Goal: Find specific page/section: Find specific page/section

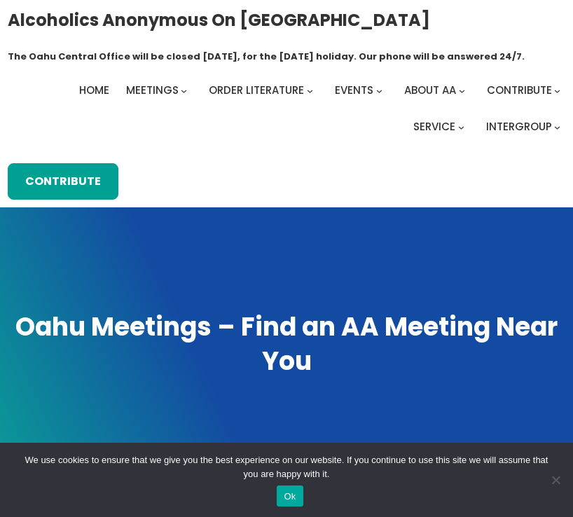
scroll to position [140, 0]
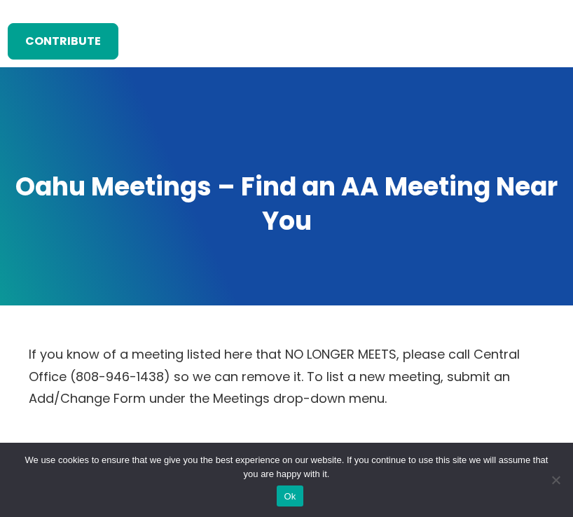
click at [287, 487] on button "Ok" at bounding box center [290, 496] width 26 height 21
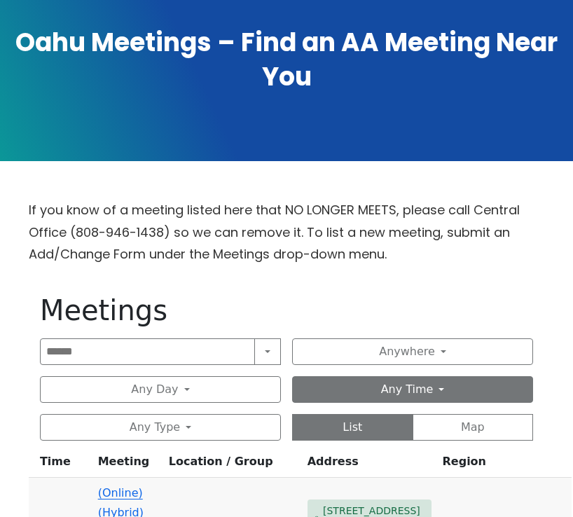
scroll to position [280, 0]
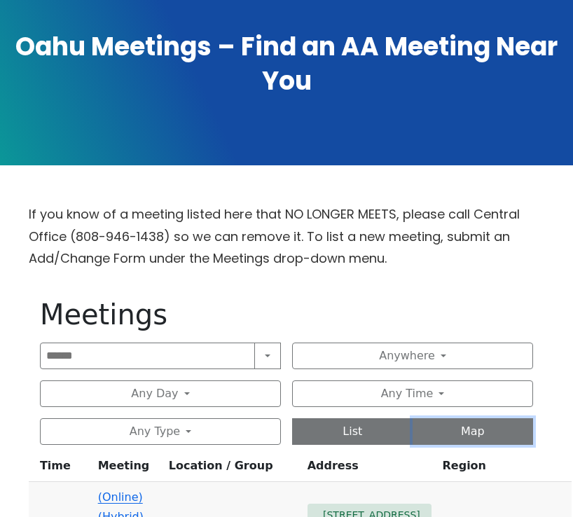
click at [463, 438] on button "Map" at bounding box center [473, 431] width 121 height 27
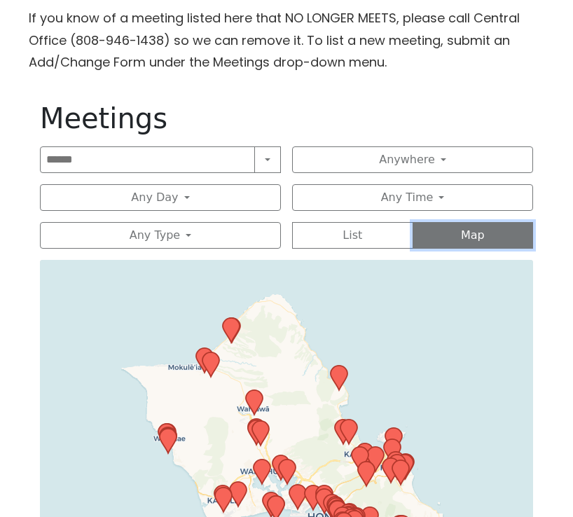
scroll to position [490, 0]
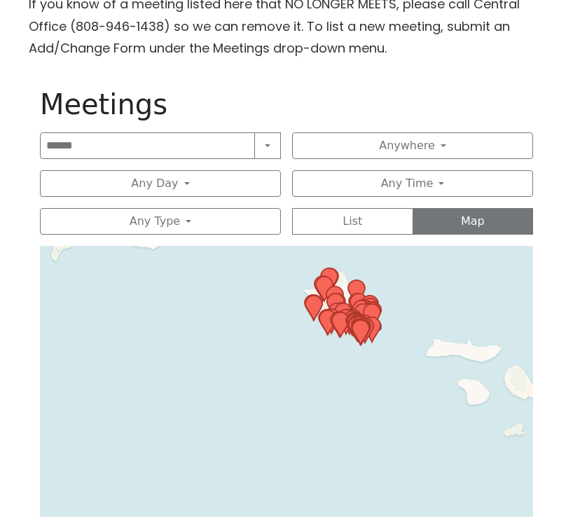
click at [343, 163] on div "Search Near Location Near Me Anywhere Anywhere Cyberspace 67 District 01 - [GEO…" at bounding box center [286, 183] width 493 height 102
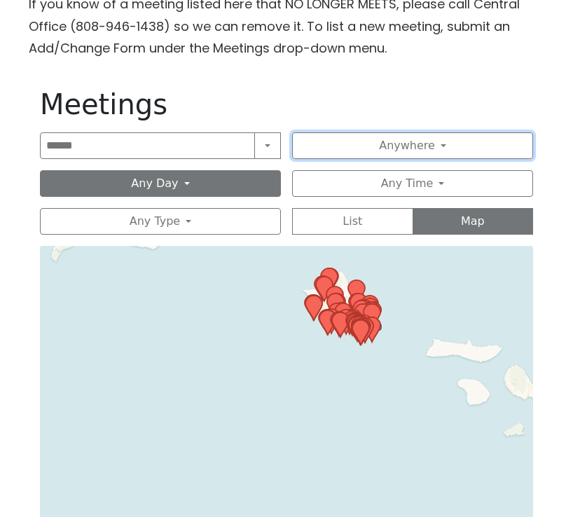
drag, startPoint x: 343, startPoint y: 155, endPoint x: 225, endPoint y: 190, distance: 122.8
click at [341, 155] on button "Anywhere" at bounding box center [412, 145] width 241 height 27
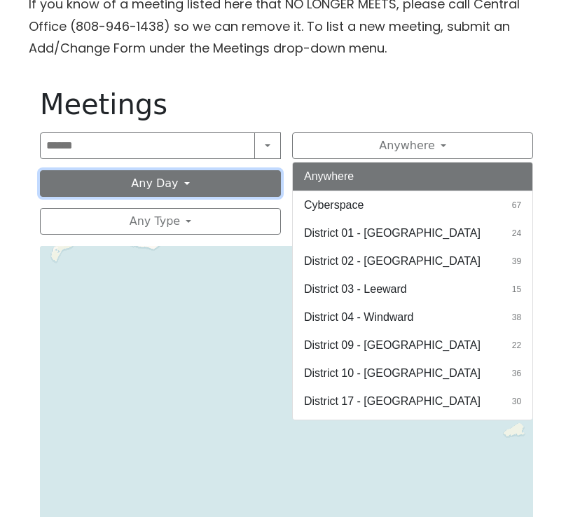
click at [222, 192] on button "Any Day" at bounding box center [160, 183] width 241 height 27
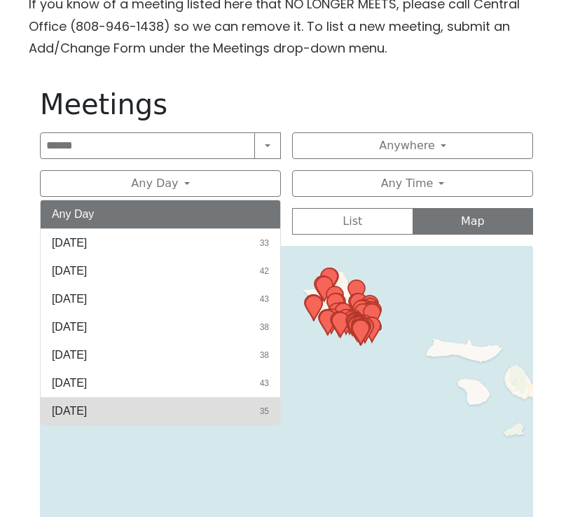
click at [87, 413] on span "[DATE]" at bounding box center [69, 411] width 35 height 17
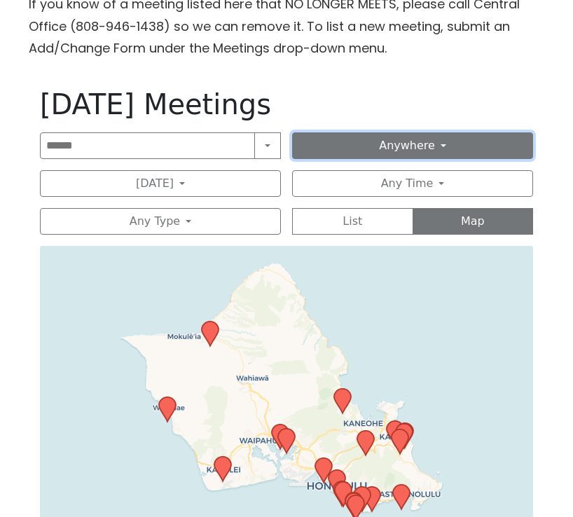
click at [426, 153] on button "Anywhere" at bounding box center [412, 145] width 241 height 27
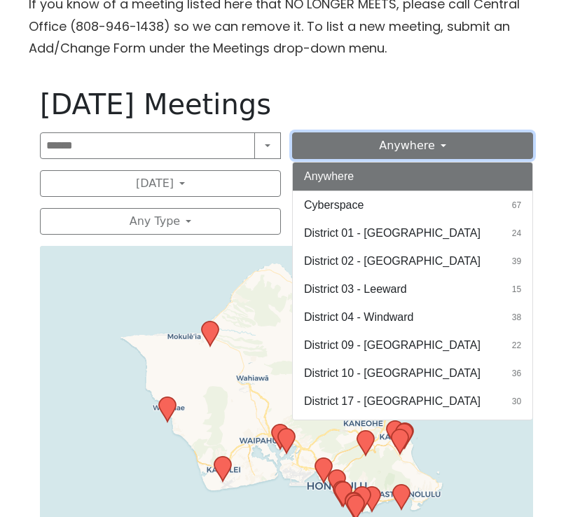
click at [426, 153] on button "Anywhere" at bounding box center [412, 145] width 241 height 27
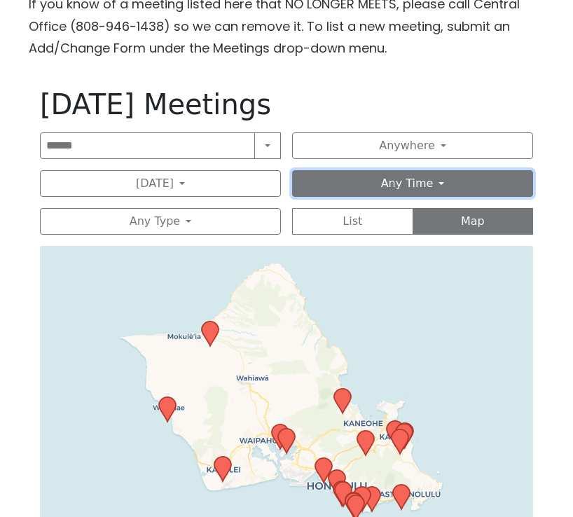
click at [395, 185] on button "Any Time" at bounding box center [412, 183] width 241 height 27
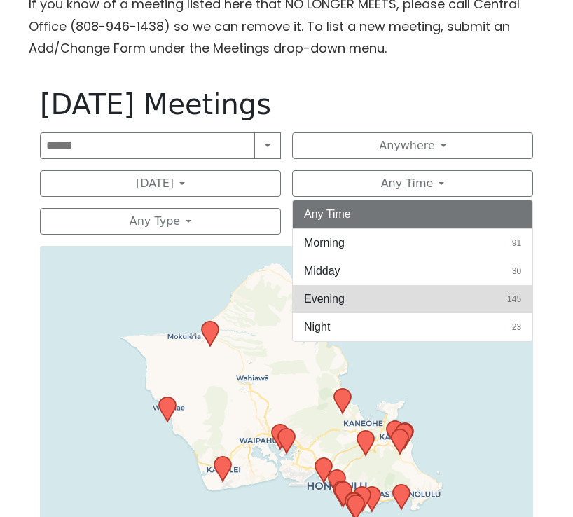
click at [350, 305] on button "Evening 145" at bounding box center [413, 299] width 240 height 28
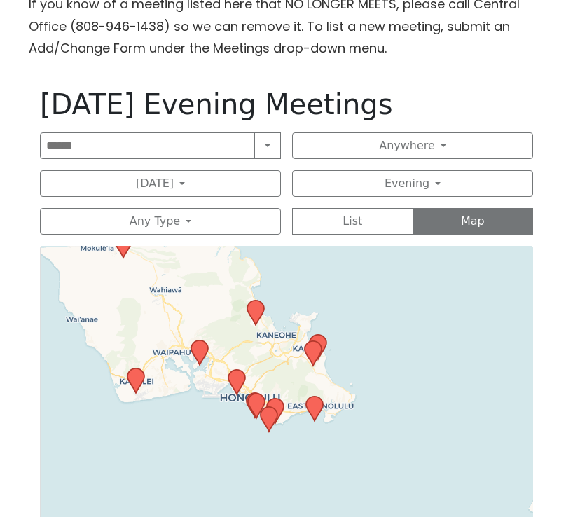
drag, startPoint x: 402, startPoint y: 395, endPoint x: 359, endPoint y: 326, distance: 81.5
click at [359, 324] on div "Leaflet | © OpenStreetMap contributors © CARTO" at bounding box center [286, 421] width 493 height 350
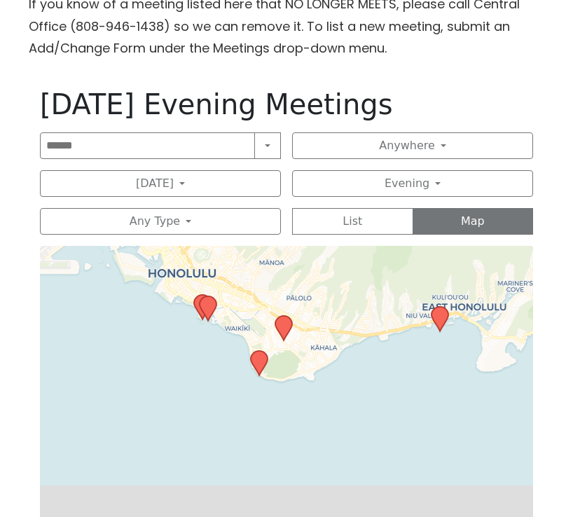
drag, startPoint x: 259, startPoint y: 460, endPoint x: 351, endPoint y: 306, distance: 179.1
click at [351, 306] on div "Leaflet | © OpenStreetMap contributors © CARTO" at bounding box center [286, 421] width 493 height 350
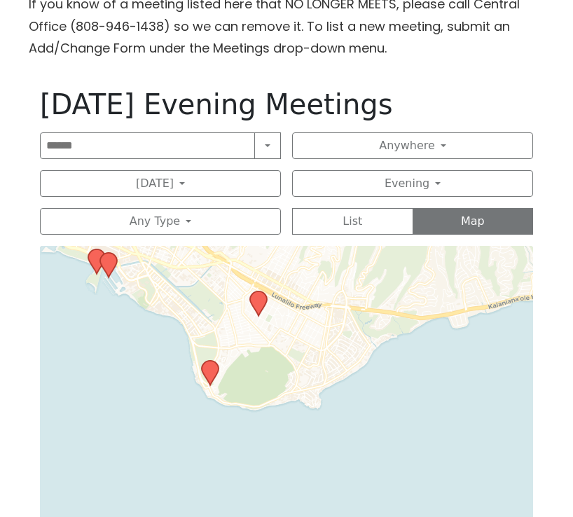
click at [259, 304] on icon at bounding box center [258, 303] width 17 height 25
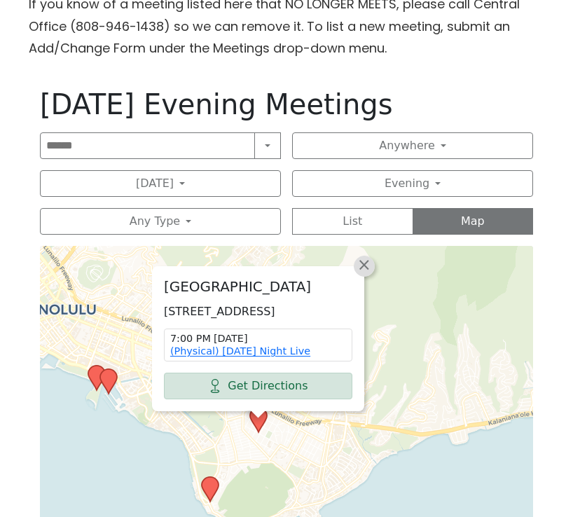
click at [370, 256] on span "×" at bounding box center [364, 264] width 14 height 17
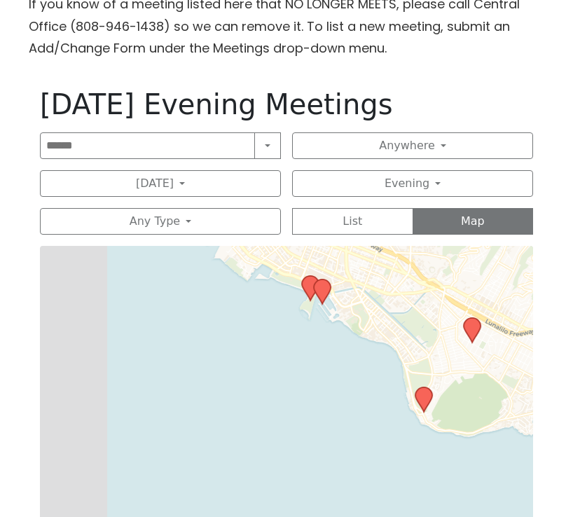
drag, startPoint x: 254, startPoint y: 354, endPoint x: 467, endPoint y: 264, distance: 231.7
click at [467, 264] on div "Leaflet | © OpenStreetMap contributors © CARTO" at bounding box center [286, 421] width 493 height 350
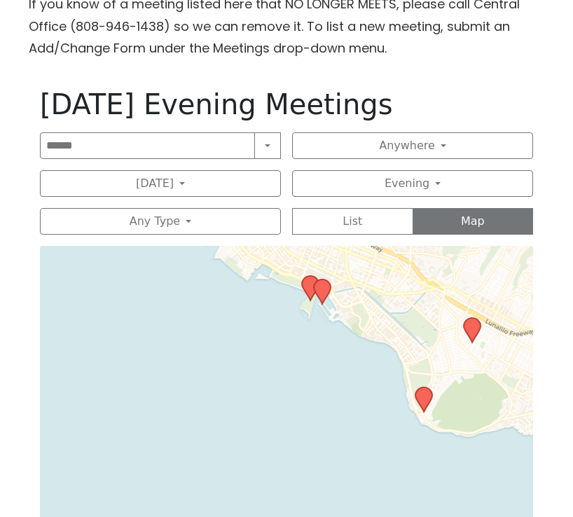
click at [310, 288] on icon at bounding box center [310, 288] width 17 height 25
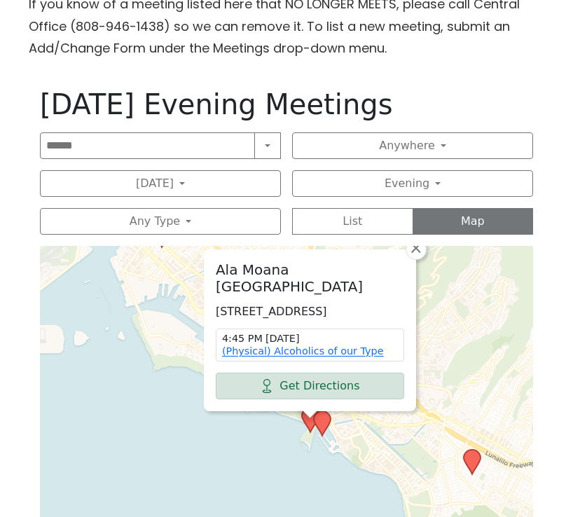
click at [327, 426] on icon at bounding box center [322, 423] width 17 height 25
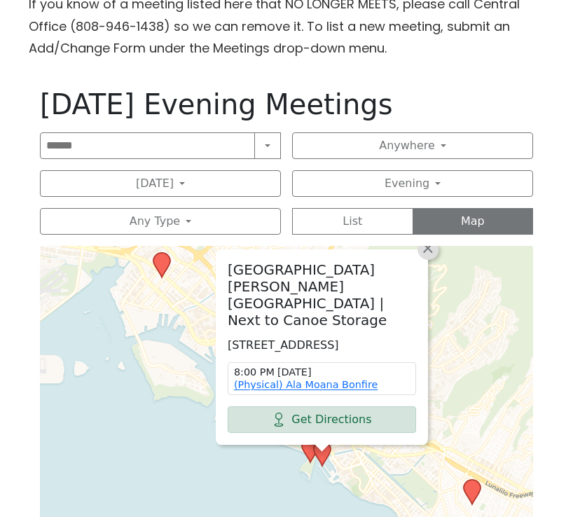
click at [425, 254] on span "×" at bounding box center [428, 248] width 14 height 17
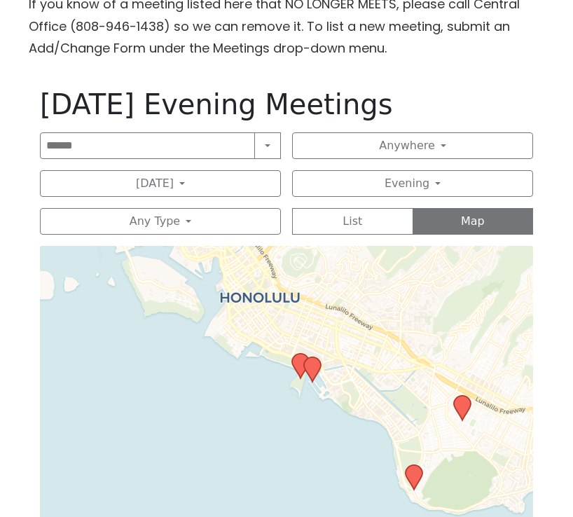
drag, startPoint x: 387, startPoint y: 319, endPoint x: 376, endPoint y: 301, distance: 21.8
click at [380, 302] on div "Leaflet | © OpenStreetMap contributors © CARTO" at bounding box center [286, 421] width 493 height 350
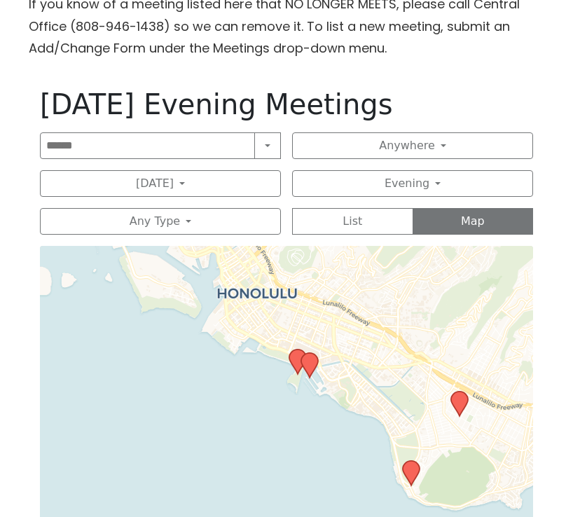
click at [310, 370] on icon at bounding box center [309, 365] width 17 height 25
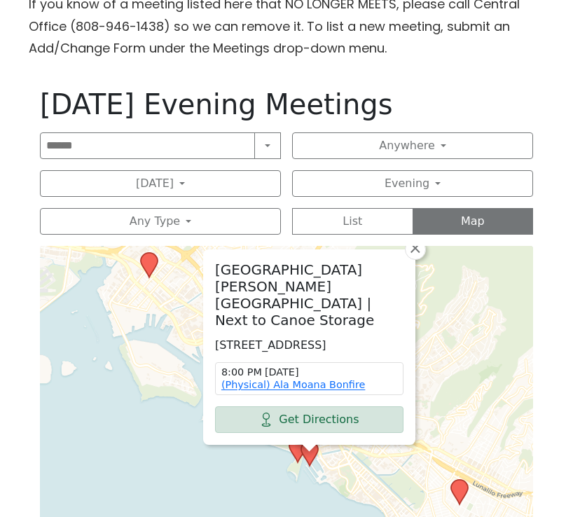
click at [426, 254] on div "[GEOGRAPHIC_DATA] [PERSON_NAME][GEOGRAPHIC_DATA] | Next to Canoe Storage [STREE…" at bounding box center [286, 421] width 493 height 350
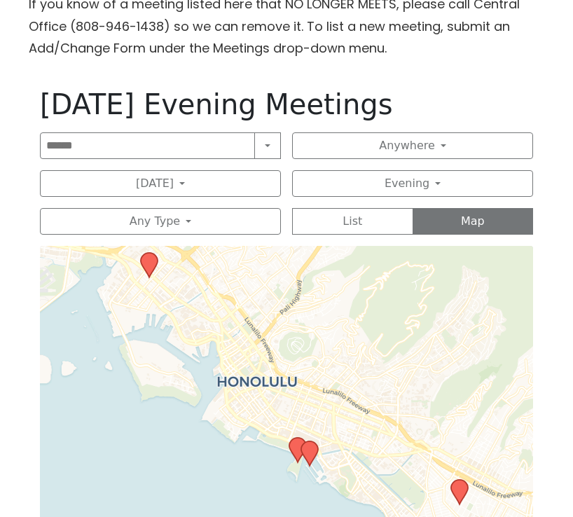
drag, startPoint x: 419, startPoint y: 256, endPoint x: 421, endPoint y: 269, distance: 13.5
click at [419, 256] on div "[GEOGRAPHIC_DATA] [PERSON_NAME][GEOGRAPHIC_DATA] | Next to Canoe Storage [STREE…" at bounding box center [286, 421] width 493 height 350
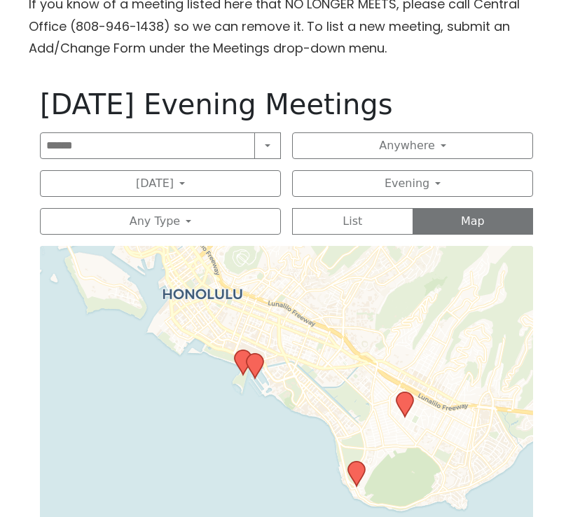
drag, startPoint x: 427, startPoint y: 401, endPoint x: 368, endPoint y: 331, distance: 92.0
click at [377, 312] on div "Leaflet | © OpenStreetMap contributors © CARTO" at bounding box center [286, 421] width 493 height 350
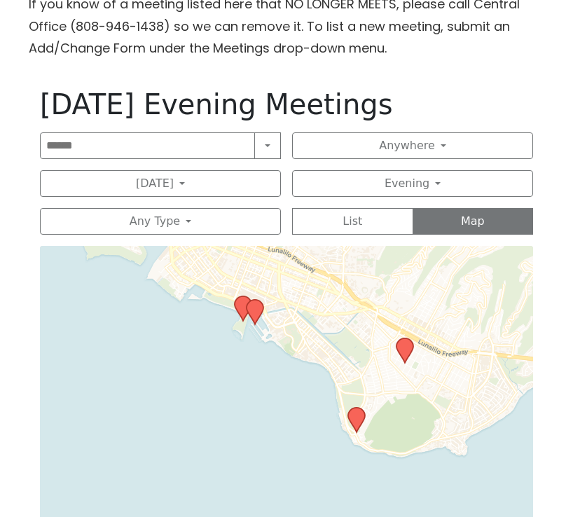
drag, startPoint x: 340, startPoint y: 394, endPoint x: 329, endPoint y: 333, distance: 62.0
click at [336, 333] on div "Leaflet | © OpenStreetMap contributors © CARTO" at bounding box center [286, 421] width 493 height 350
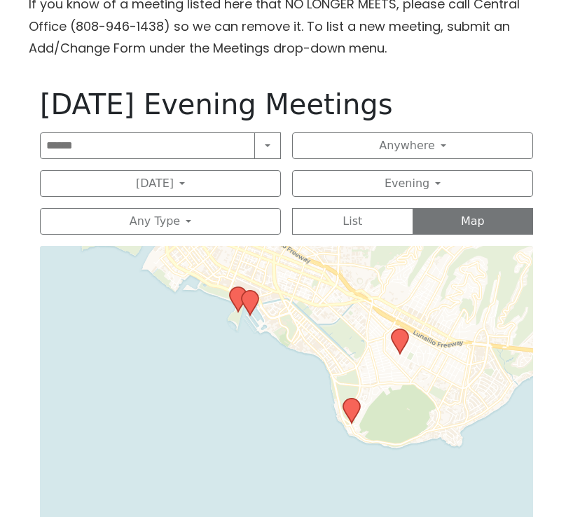
click at [352, 407] on icon at bounding box center [351, 411] width 17 height 25
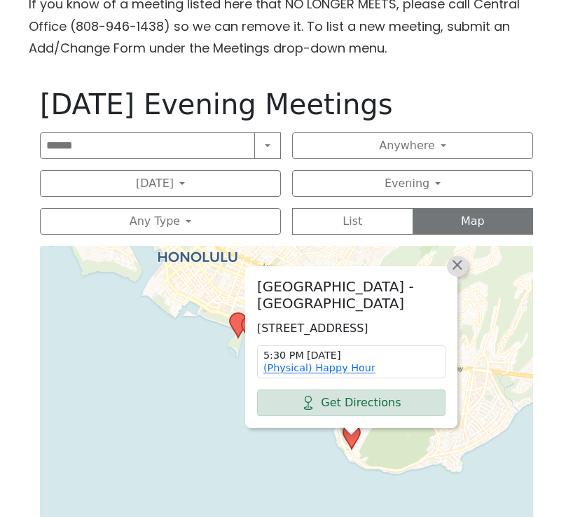
click at [458, 256] on span "×" at bounding box center [457, 264] width 14 height 17
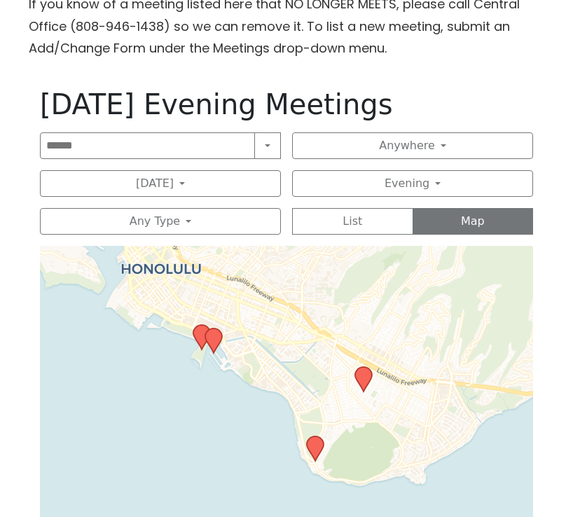
drag, startPoint x: 474, startPoint y: 327, endPoint x: 442, endPoint y: 308, distance: 37.1
click at [448, 317] on div "Leaflet | © OpenStreetMap contributors © CARTO" at bounding box center [286, 421] width 493 height 350
